Goal: Transaction & Acquisition: Purchase product/service

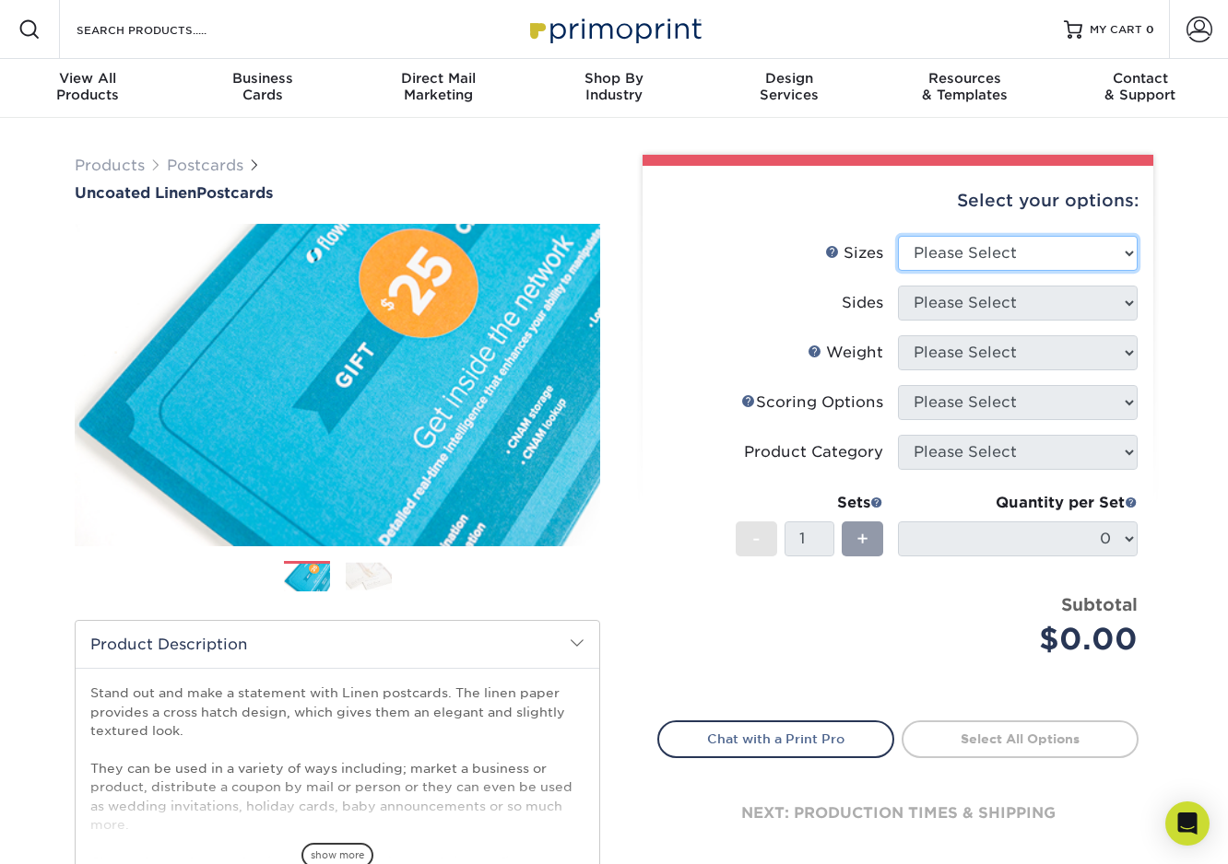
click at [982, 257] on select "Please Select 1.5" x 7" 2" x 6" 2" x 8" 2.12" x 5.5" 2.75" x 4.25" 2.75" x 8.5"…" at bounding box center [1018, 253] width 240 height 35
select select "4.25x5.50"
click at [898, 236] on select "Please Select 1.5" x 7" 2" x 6" 2" x 8" 2.12" x 5.5" 2.75" x 4.25" 2.75" x 8.5"…" at bounding box center [1018, 253] width 240 height 35
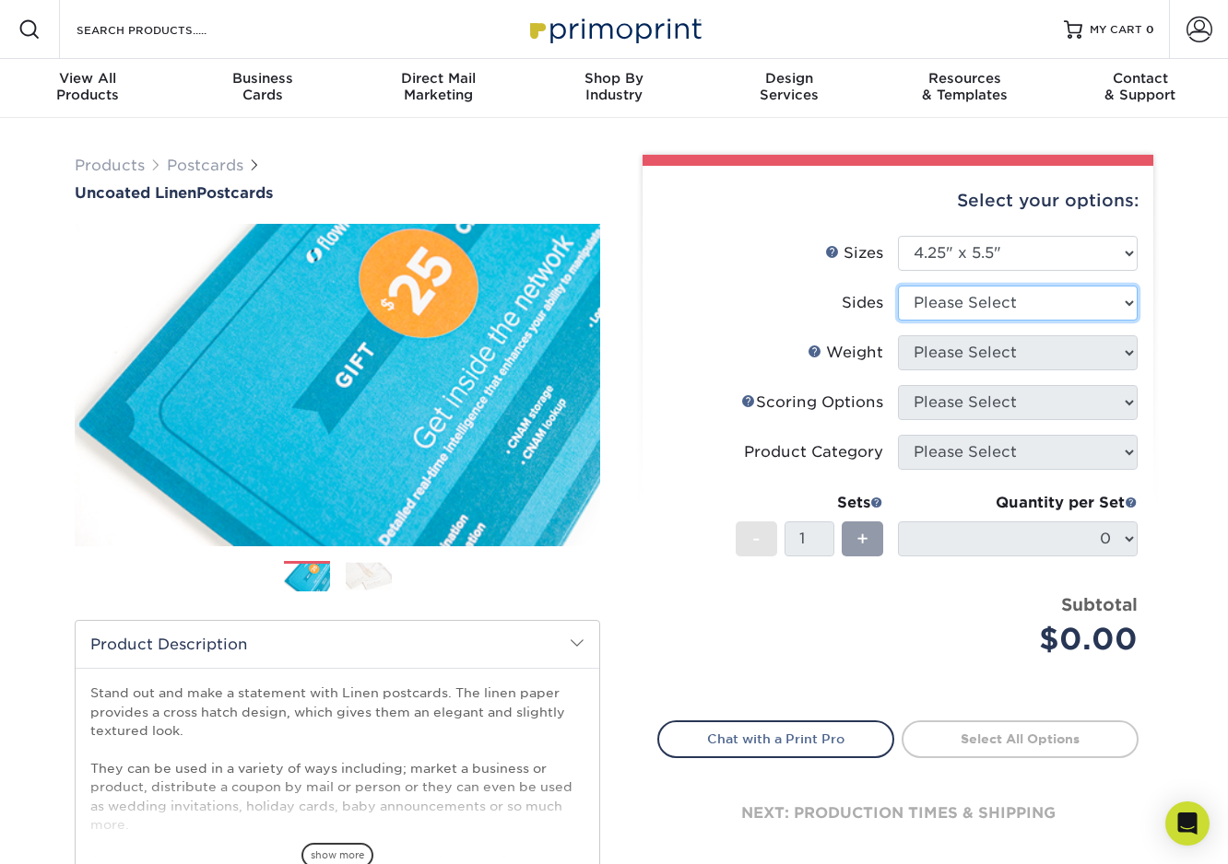
click at [950, 292] on select "Please Select Print Both Sides Print Front Only" at bounding box center [1018, 303] width 240 height 35
select select "13abbda7-1d64-4f25-8bb2-c179b224825d"
click at [898, 286] on select "Please Select Print Both Sides Print Front Only" at bounding box center [1018, 303] width 240 height 35
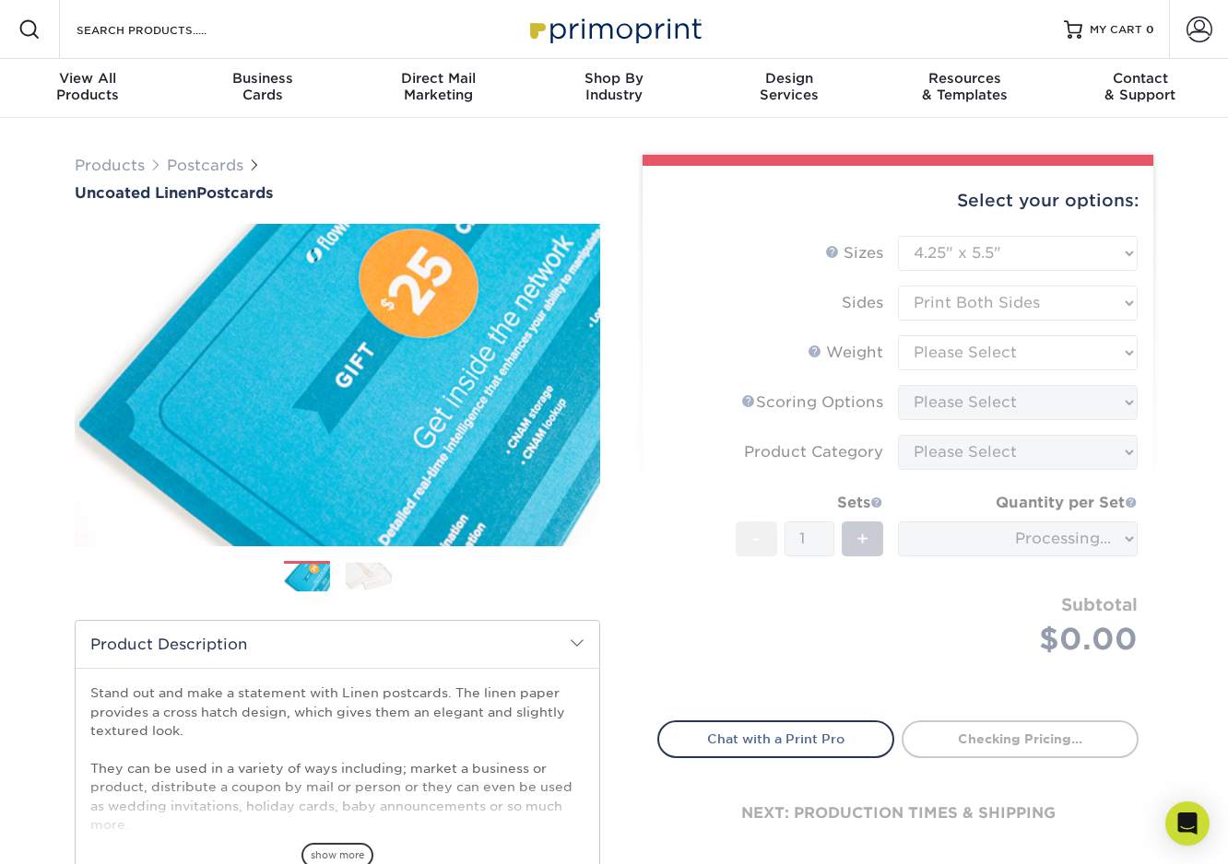
click at [935, 353] on form "Sizes Help Sizes Please Select 1.5" x 7" 2" x 6" 2" x 8" 2.12" x 5.5" 2.75" x 4…" at bounding box center [897, 468] width 481 height 464
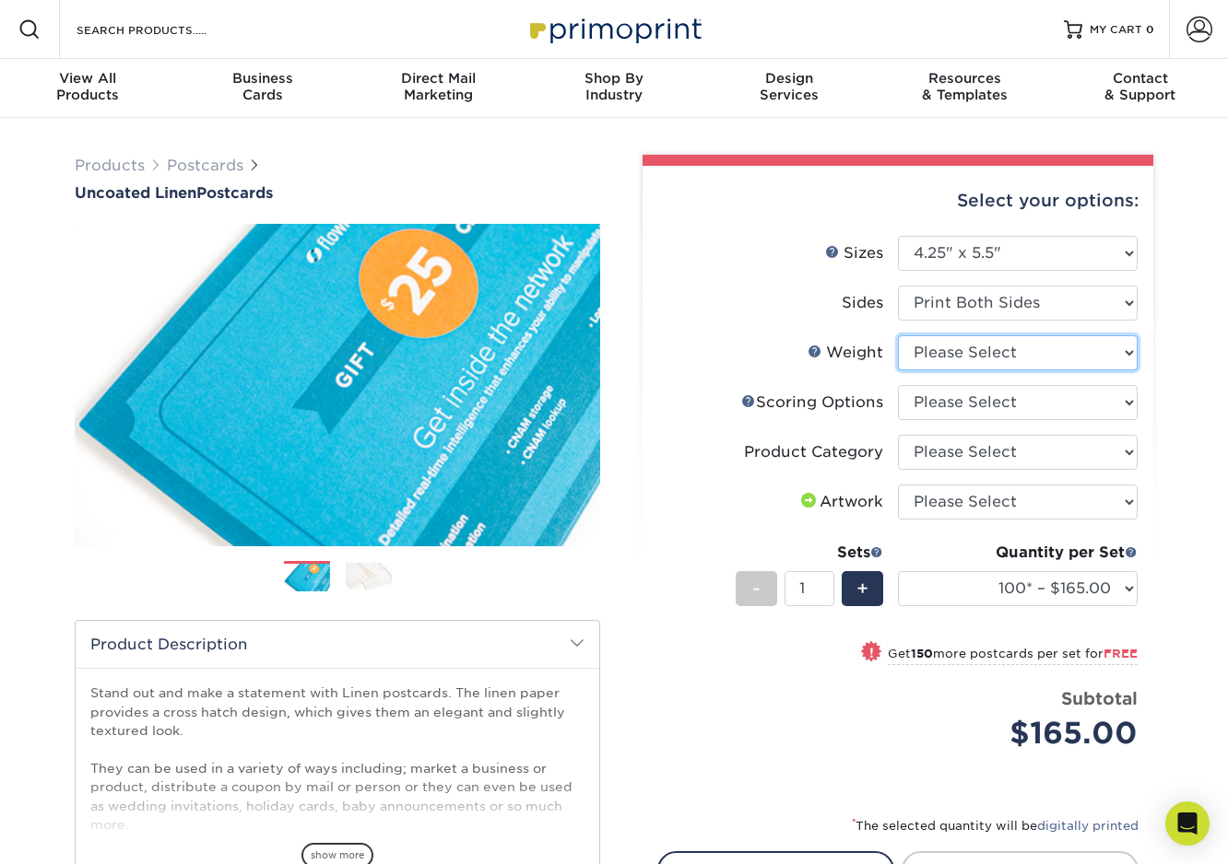
click at [929, 341] on select "Please Select 100LB" at bounding box center [1018, 352] width 240 height 35
click at [898, 335] on select "Please Select 100LB" at bounding box center [1018, 352] width 240 height 35
click at [938, 345] on select "Please Select 100LB" at bounding box center [1018, 352] width 240 height 35
select select "100LB"
click at [898, 335] on select "Please Select 100LB" at bounding box center [1018, 352] width 240 height 35
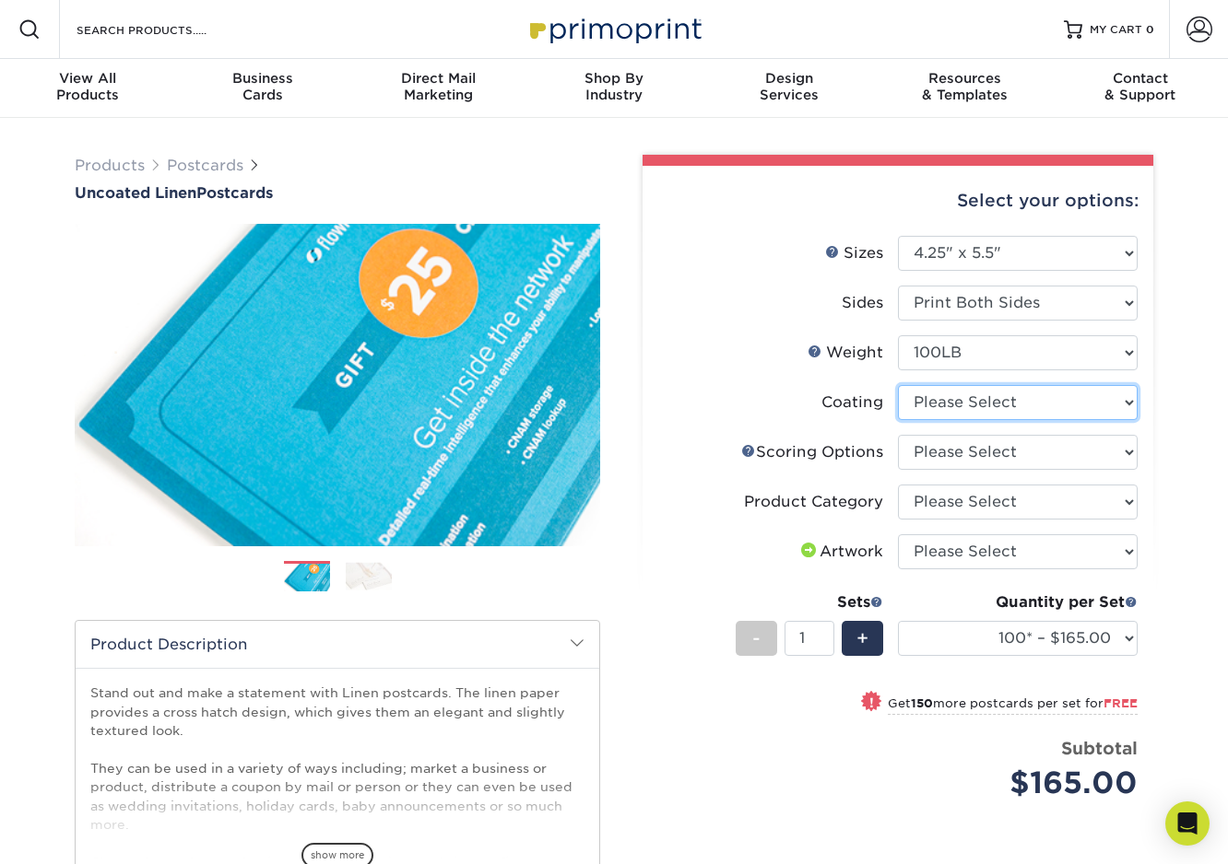
click at [922, 406] on select at bounding box center [1018, 402] width 240 height 35
select select "3e7618de-abca-4bda-9f97-8b9129e913d8"
click at [898, 385] on select at bounding box center [1018, 402] width 240 height 35
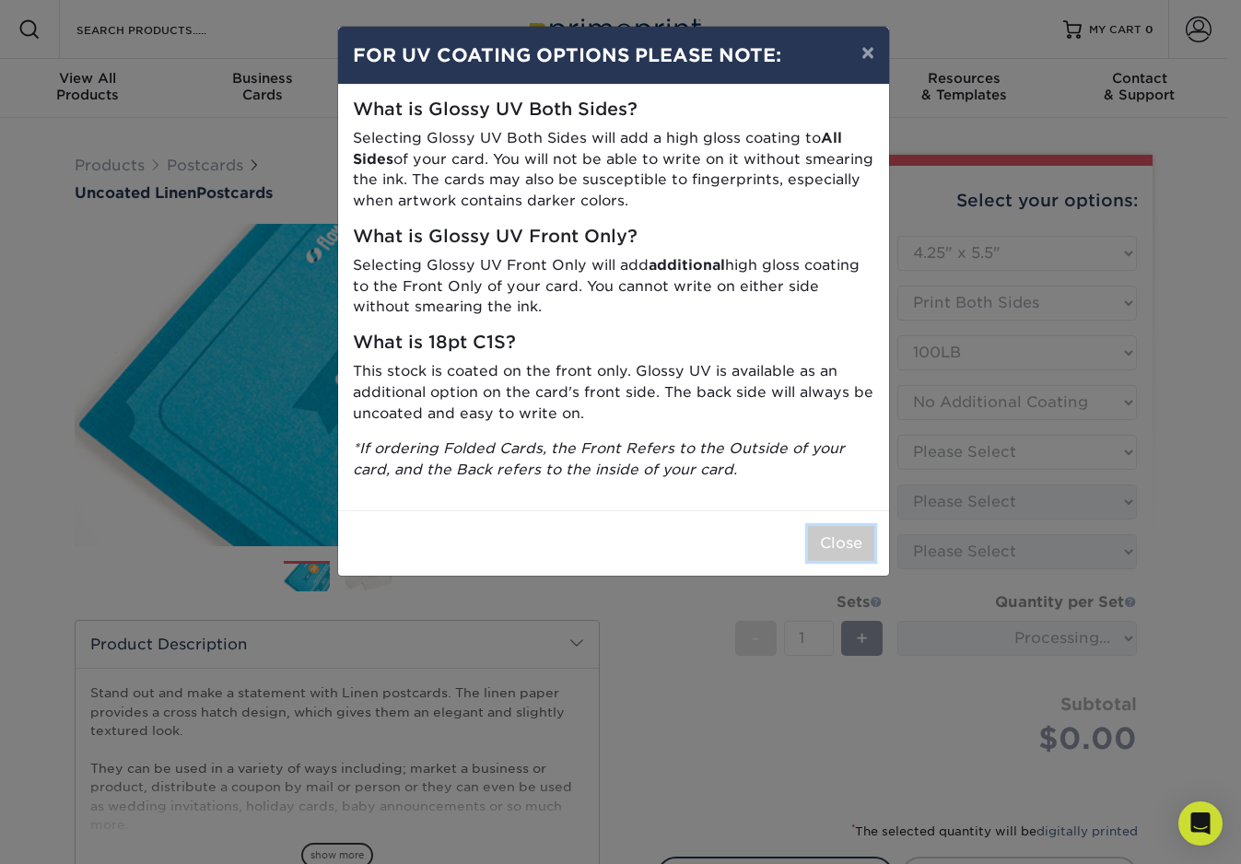
click at [843, 533] on button "Close" at bounding box center [841, 543] width 66 height 35
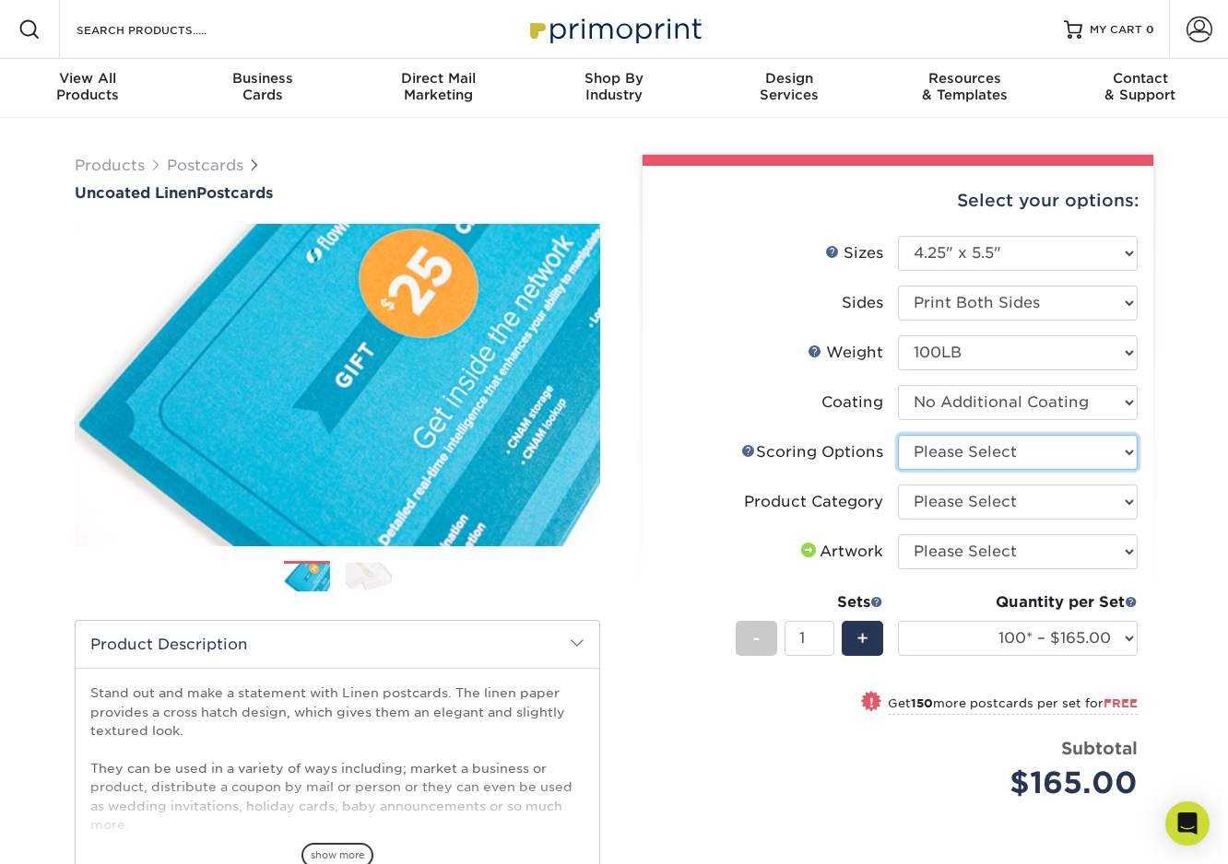
click at [930, 452] on select "Please Select No Scoring One Score Score in Half" at bounding box center [1018, 452] width 240 height 35
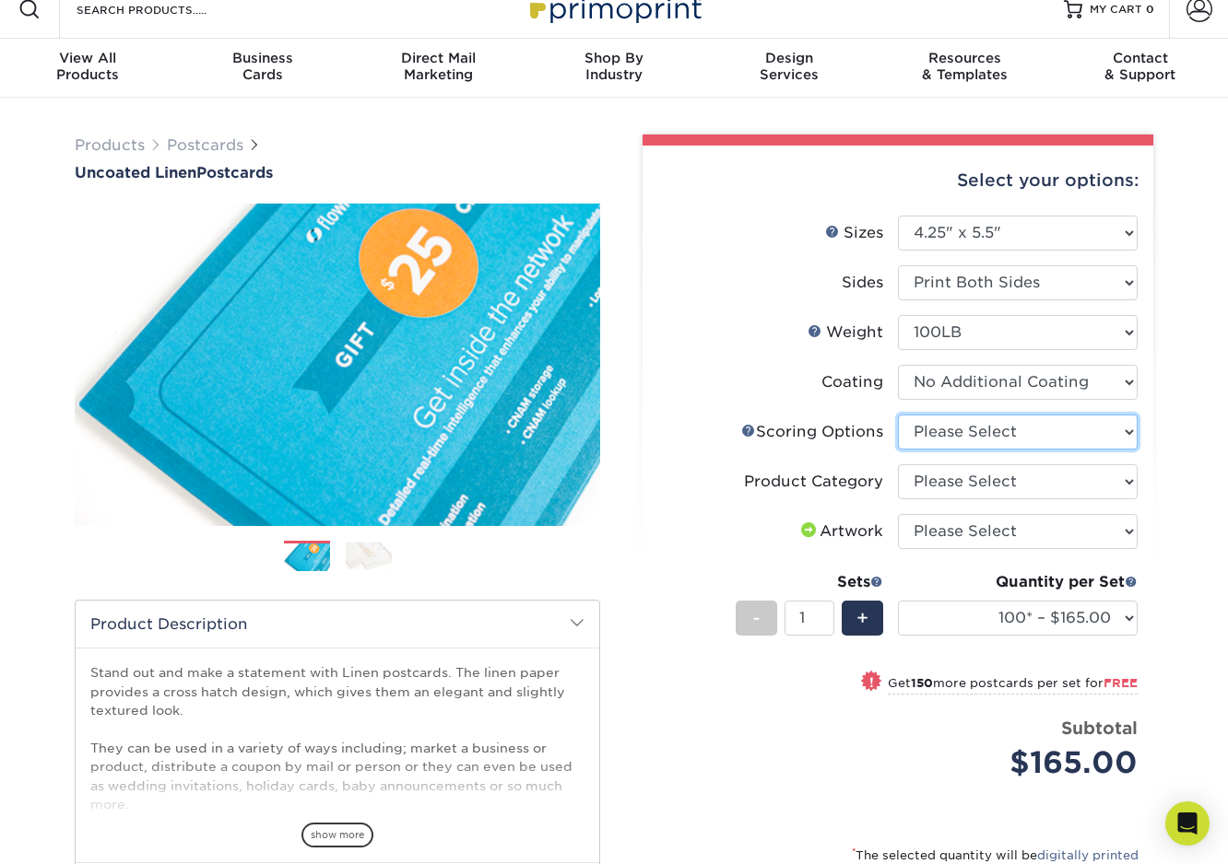
click at [961, 430] on select "Please Select No Scoring One Score Score in Half" at bounding box center [1018, 432] width 240 height 35
click at [741, 429] on link "Scoring Help" at bounding box center [748, 430] width 15 height 15
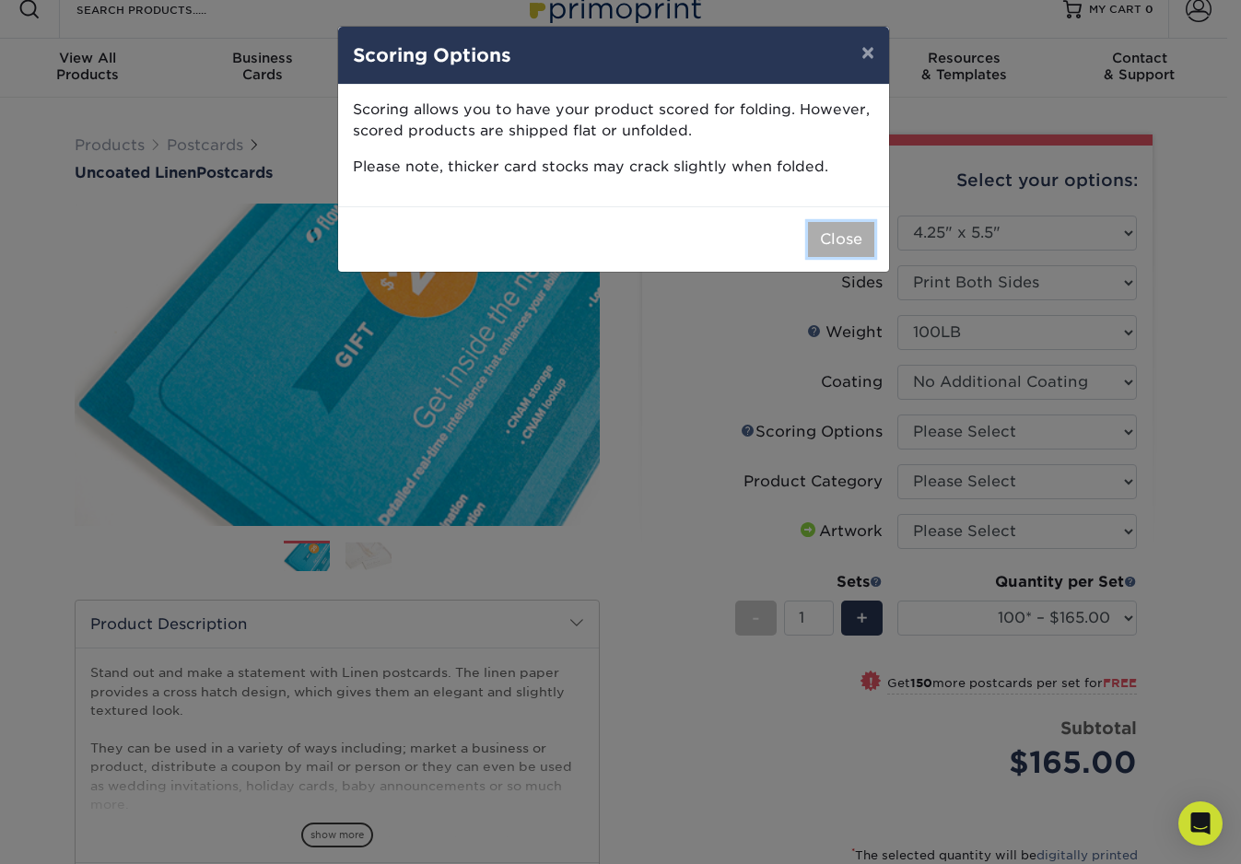
click at [853, 231] on button "Close" at bounding box center [841, 239] width 66 height 35
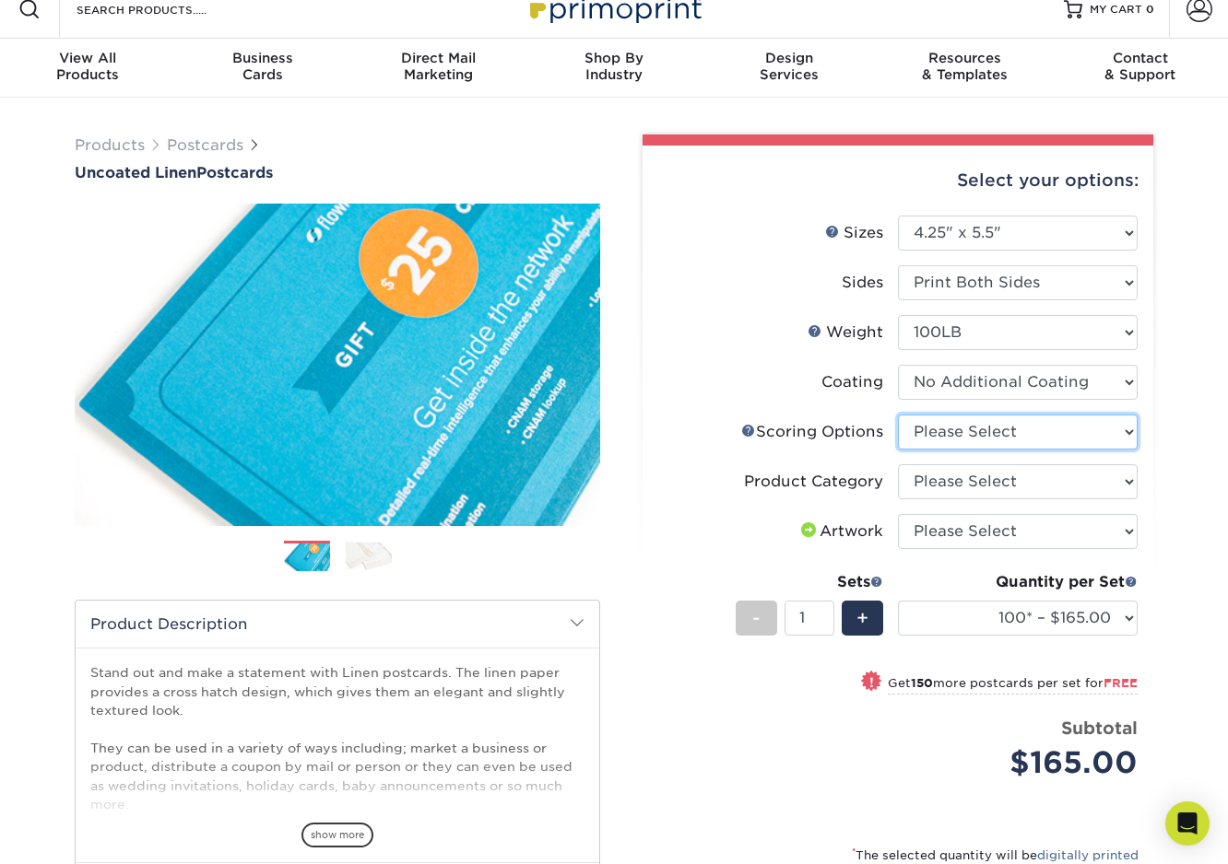
click at [964, 429] on select "Please Select No Scoring One Score Score in Half" at bounding box center [1018, 432] width 240 height 35
select select "16ebe401-5398-422d-8cb0-f3adbb82deb5"
click at [898, 415] on select "Please Select No Scoring One Score Score in Half" at bounding box center [1018, 432] width 240 height 35
click at [930, 476] on select "Please Select Postcards" at bounding box center [1018, 481] width 240 height 35
select select "9b7272e0-d6c8-4c3c-8e97-d3a1bcdab858"
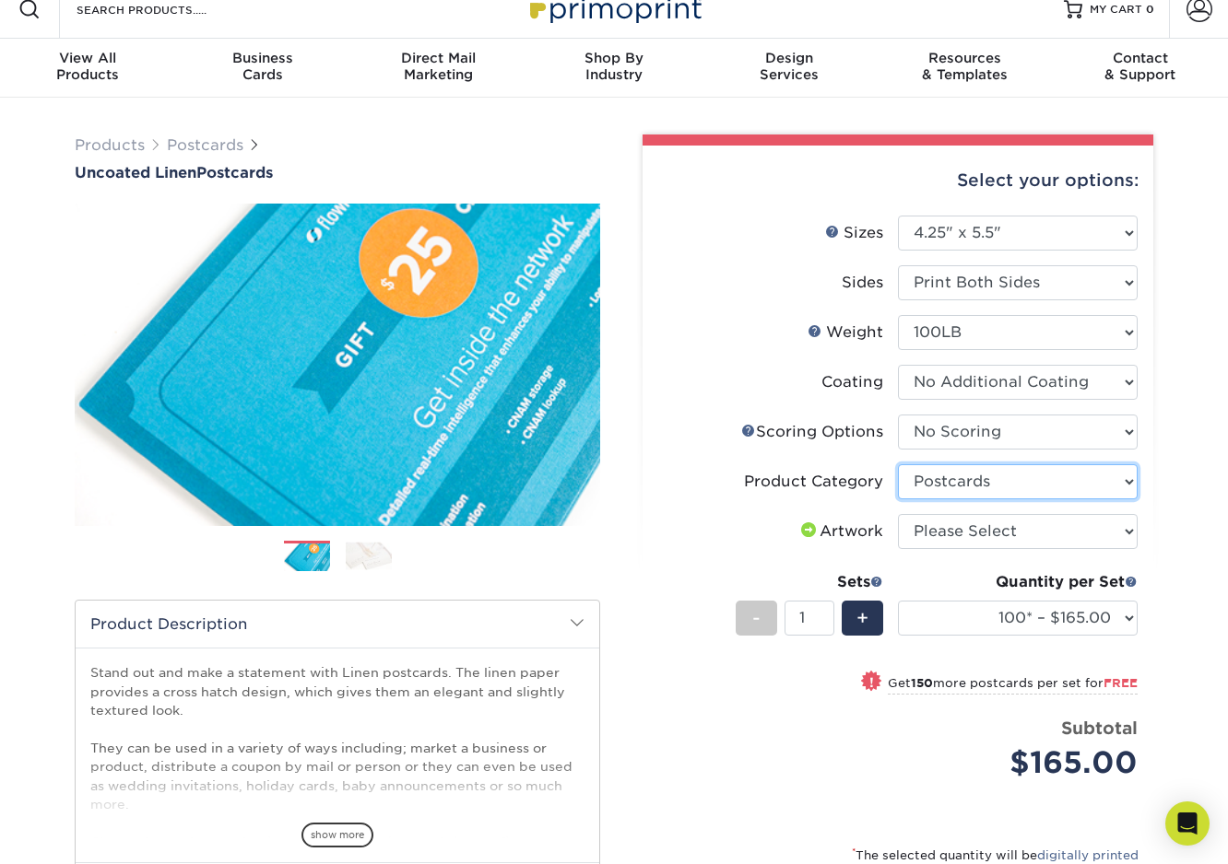
click at [898, 464] on select "Please Select Postcards" at bounding box center [1018, 481] width 240 height 35
click at [916, 524] on select "Please Select I will upload files I need a design - $150" at bounding box center [1018, 531] width 240 height 35
select select "upload"
click at [898, 514] on select "Please Select I will upload files I need a design - $150" at bounding box center [1018, 531] width 240 height 35
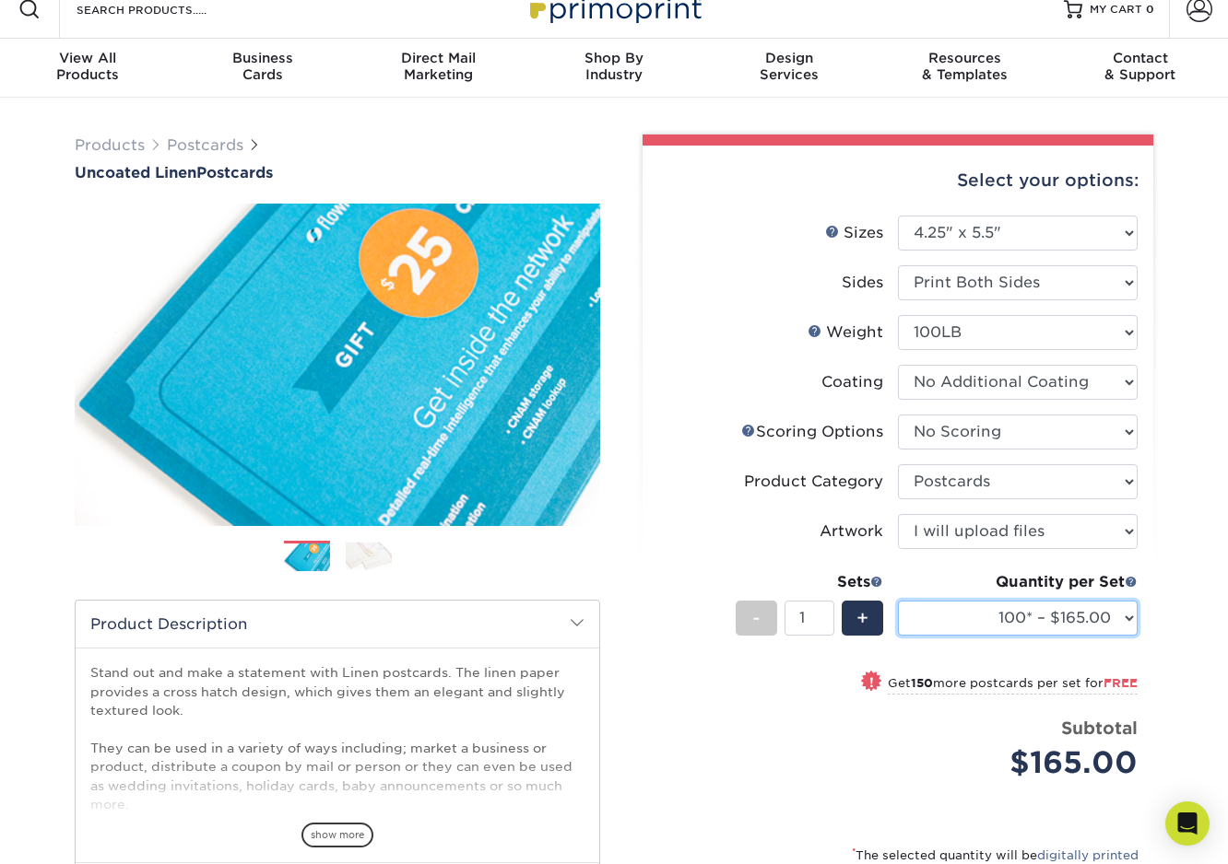
click at [971, 606] on select "100* – $165.00 250* – $165.00 500* – $168.00 1000 – $211.00 2500 – $345.00 5000…" at bounding box center [1018, 618] width 240 height 35
click at [898, 601] on select "100* – $165.00 250* – $165.00 500* – $168.00 1000 – $211.00 2500 – $345.00 5000…" at bounding box center [1018, 618] width 240 height 35
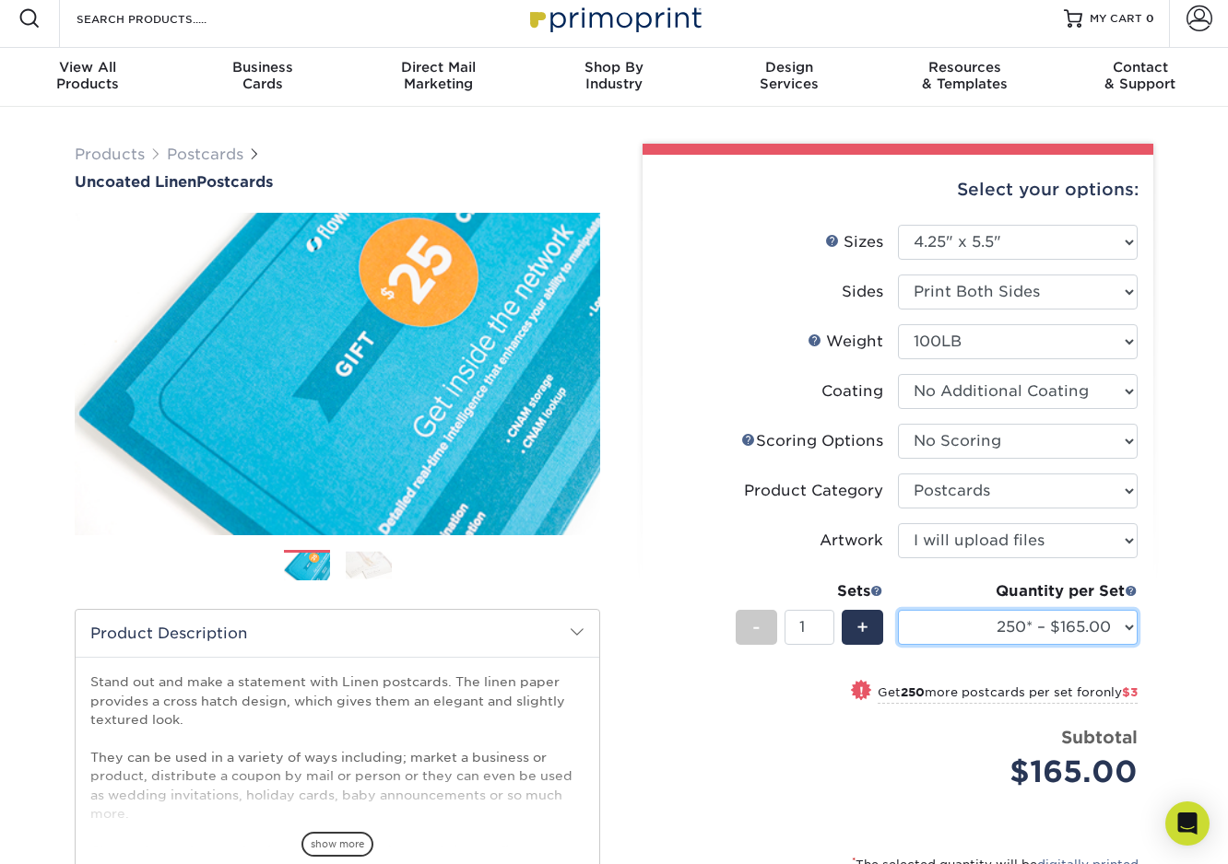
scroll to position [0, 0]
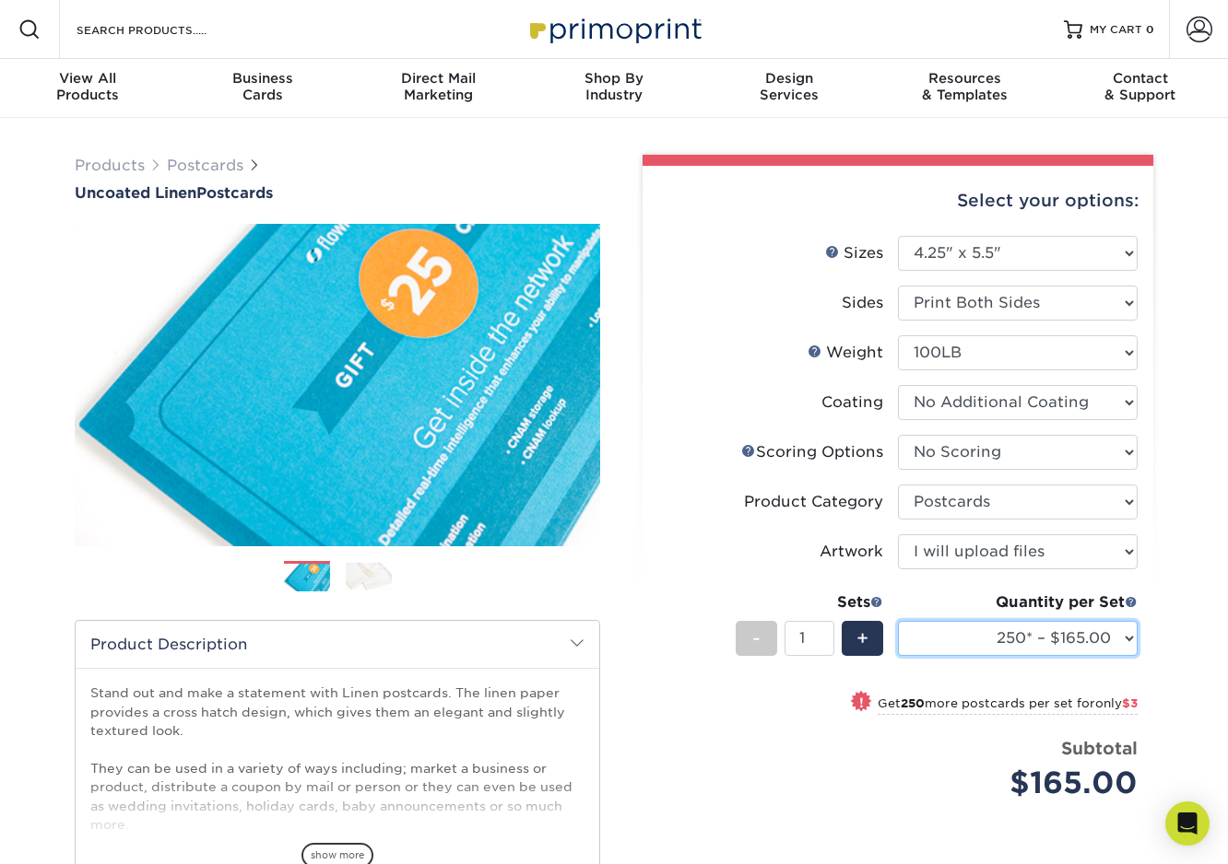
click at [981, 642] on select "100* – $165.00 250* – $165.00 500* – $168.00 1000 – $211.00 2500 – $345.00 5000…" at bounding box center [1018, 638] width 240 height 35
select select "100* – $165.00"
click at [898, 621] on select "100* – $165.00 250* – $165.00 500* – $168.00 1000 – $211.00 2500 – $345.00 5000…" at bounding box center [1018, 638] width 240 height 35
click at [872, 635] on div "+" at bounding box center [861, 638] width 41 height 35
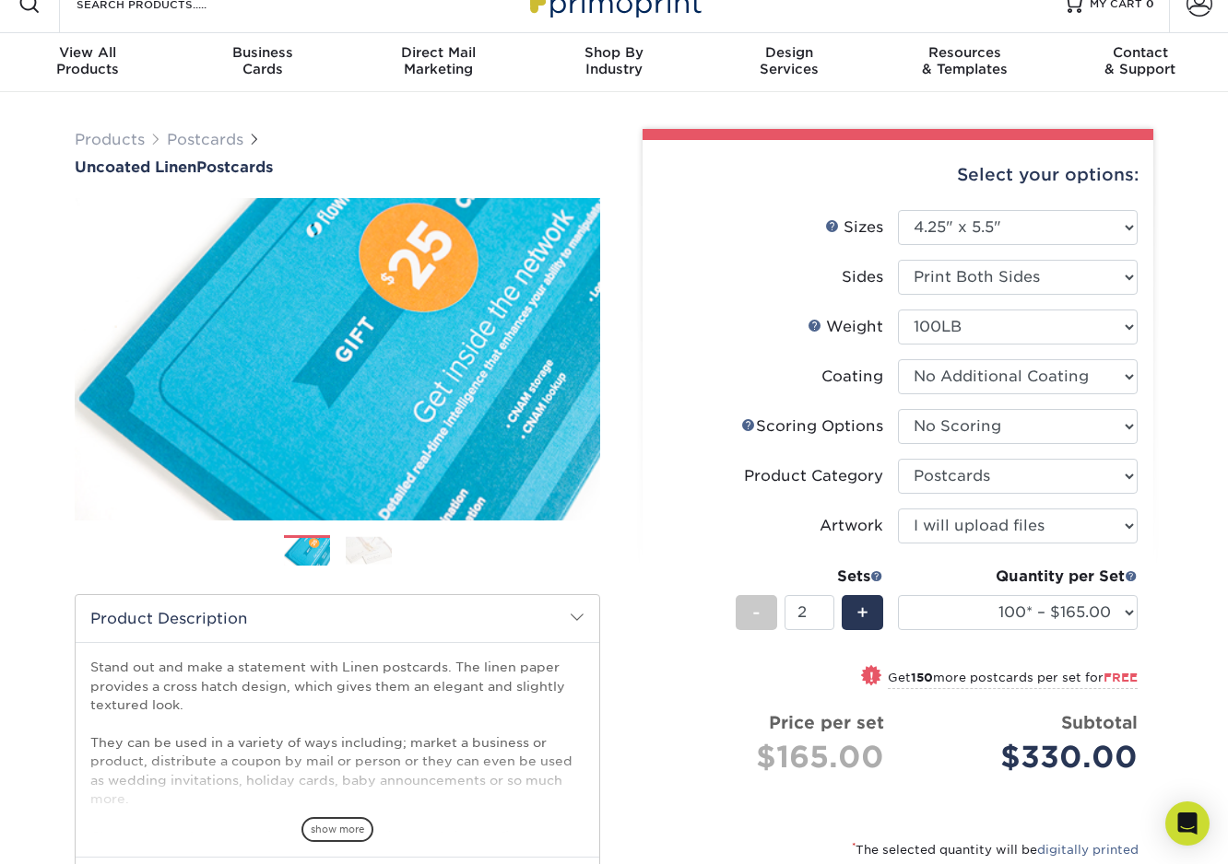
scroll to position [30, 0]
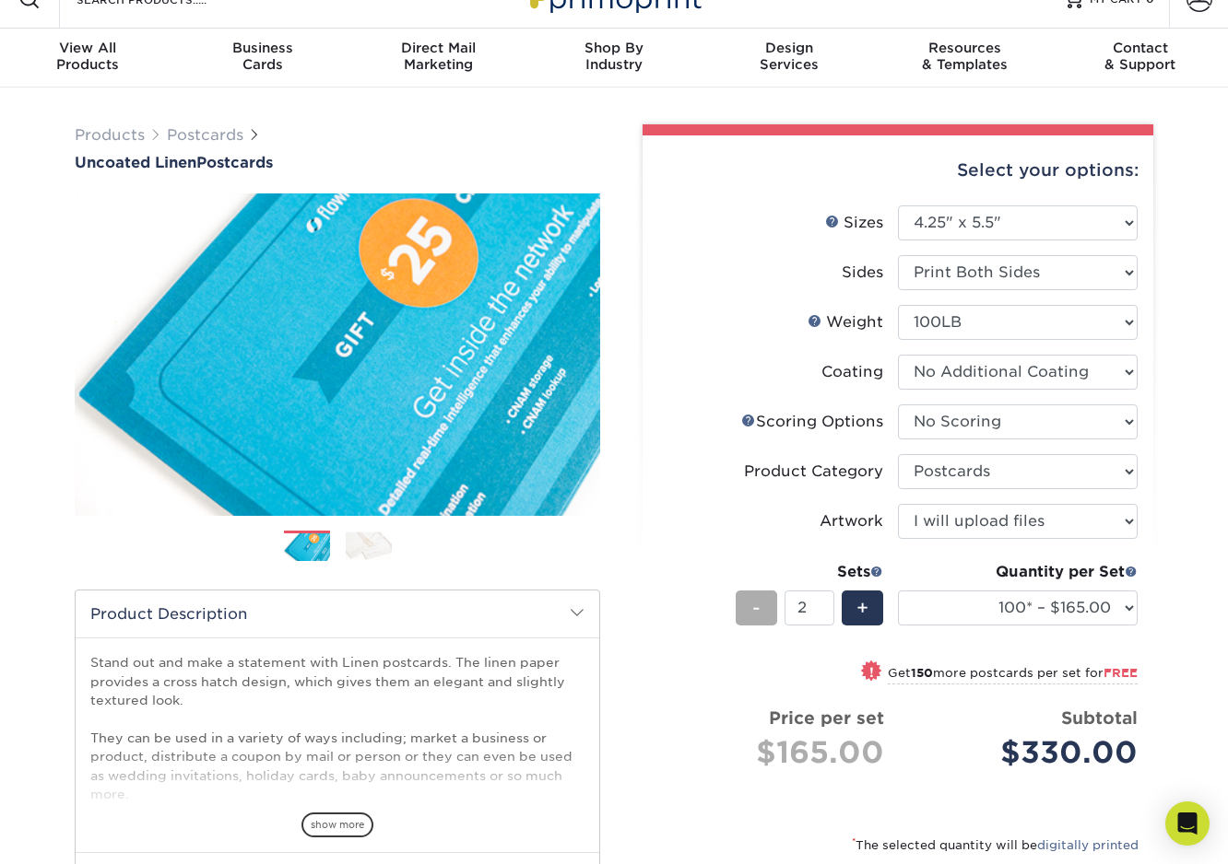
click at [758, 611] on span "-" at bounding box center [756, 608] width 8 height 28
type input "1"
click at [1022, 606] on select "100* – $165.00 250* – $165.00 500* – $168.00 1000 – $211.00 2500 – $345.00 5000…" at bounding box center [1018, 608] width 240 height 35
select select "250* – $165.00"
click at [898, 591] on select "100* – $165.00 250* – $165.00 500* – $168.00 1000 – $211.00 2500 – $345.00 5000…" at bounding box center [1018, 608] width 240 height 35
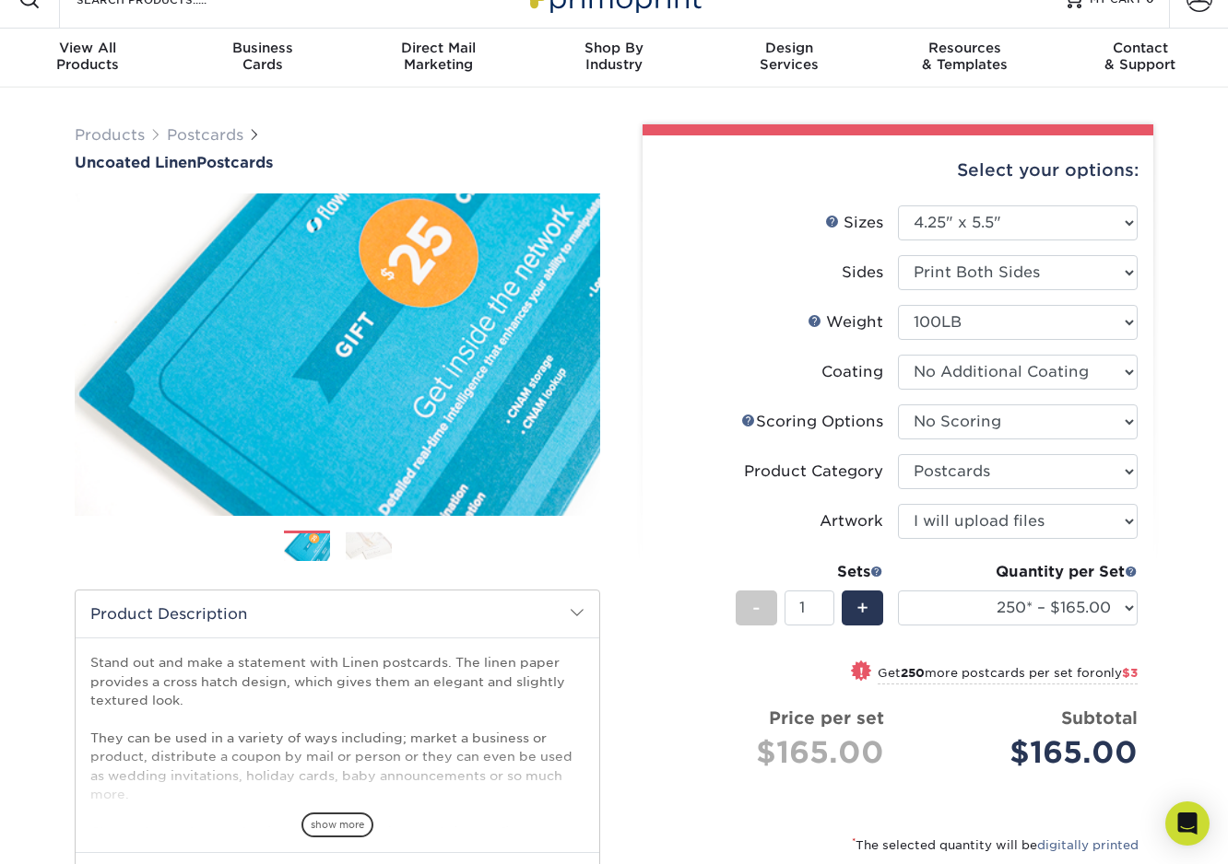
click at [703, 508] on label "Artwork" at bounding box center [778, 521] width 240 height 35
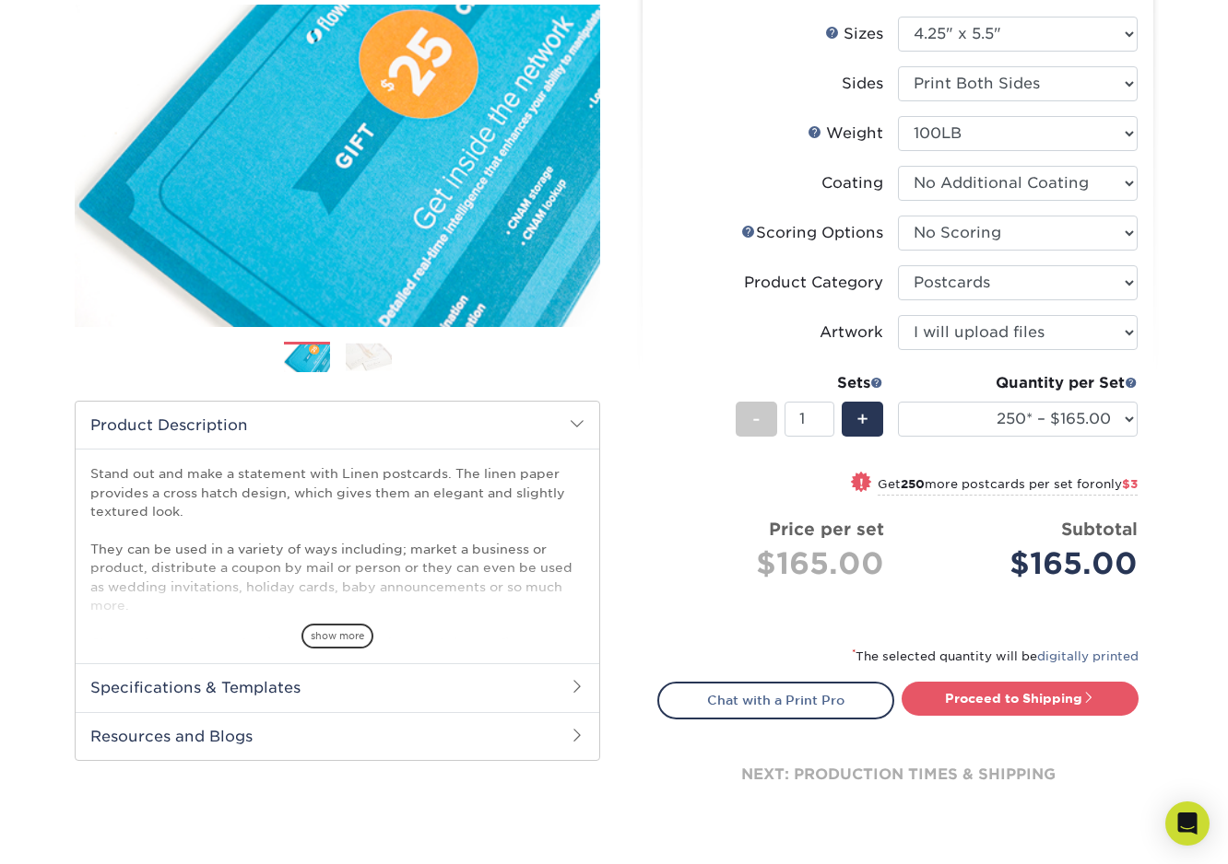
scroll to position [235, 0]
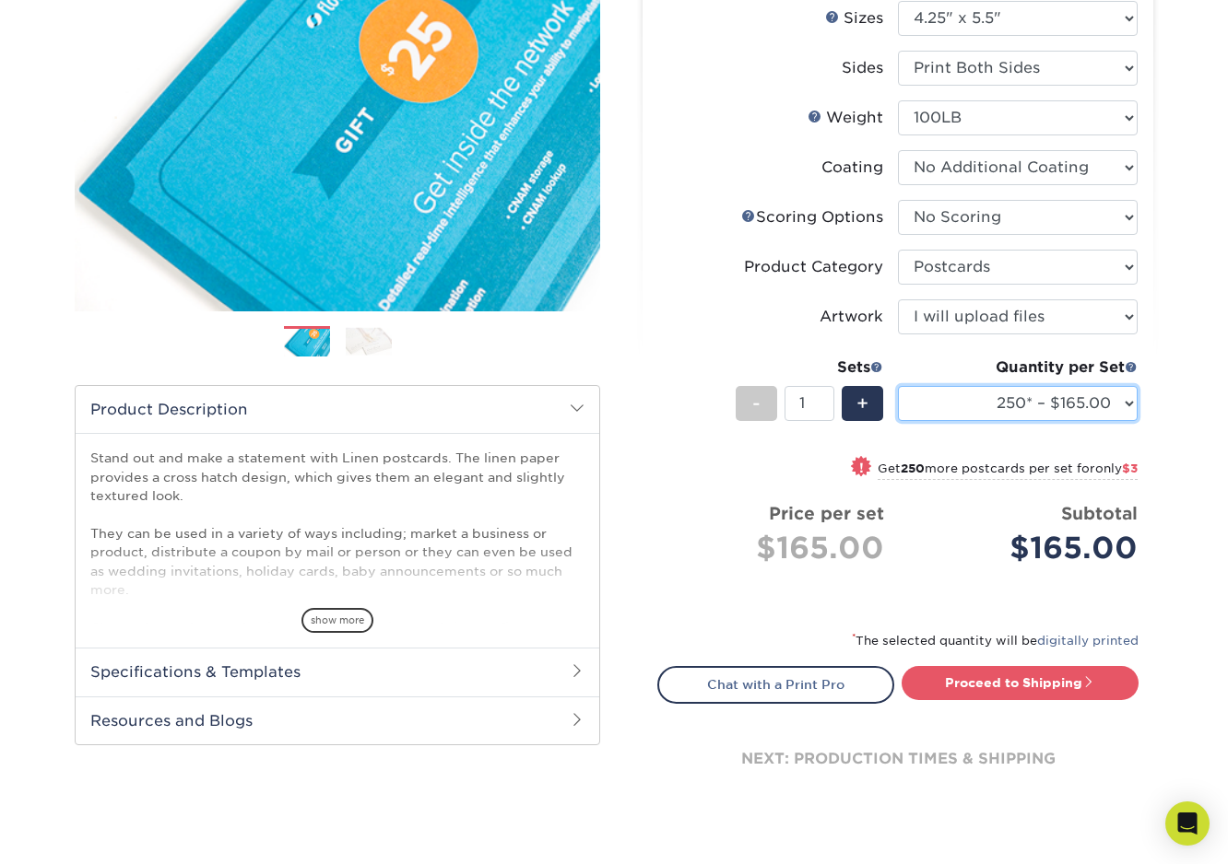
click at [1045, 404] on select "100* – $165.00 250* – $165.00 500* – $168.00 1000 – $211.00 2500 – $345.00 5000…" at bounding box center [1018, 403] width 240 height 35
click at [898, 386] on select "100* – $165.00 250* – $165.00 500* – $168.00 1000 – $211.00 2500 – $345.00 5000…" at bounding box center [1018, 403] width 240 height 35
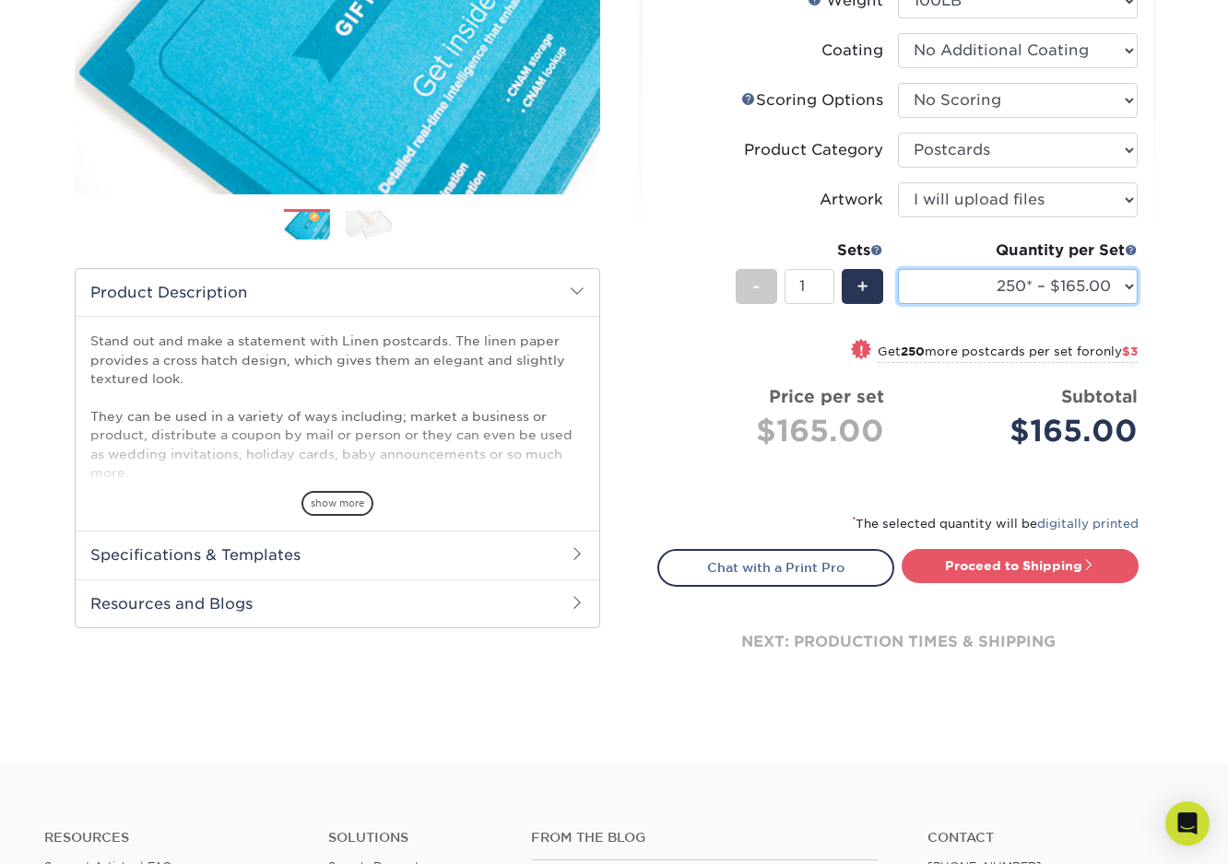
scroll to position [0, 0]
